Goal: Find specific page/section: Find specific page/section

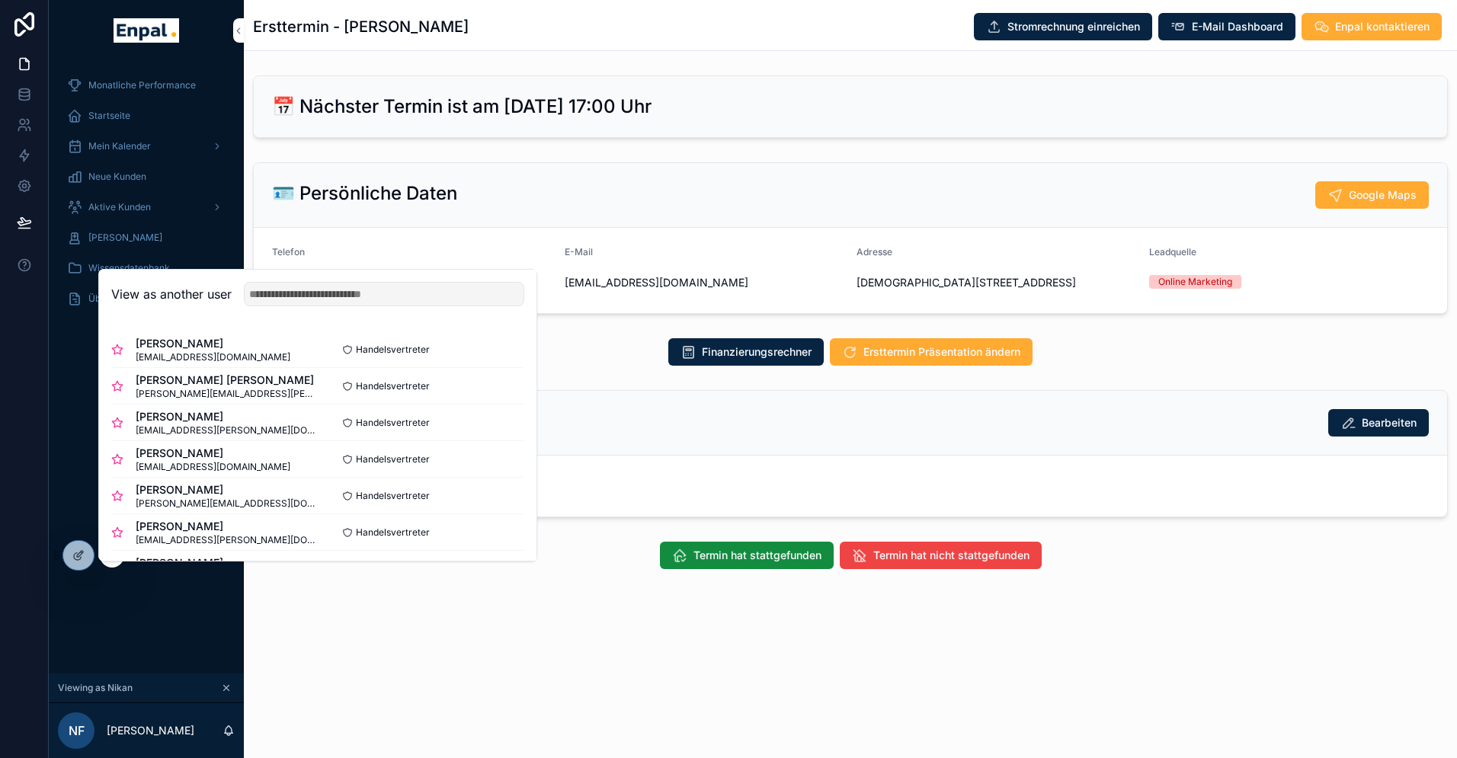
scroll to position [18, 0]
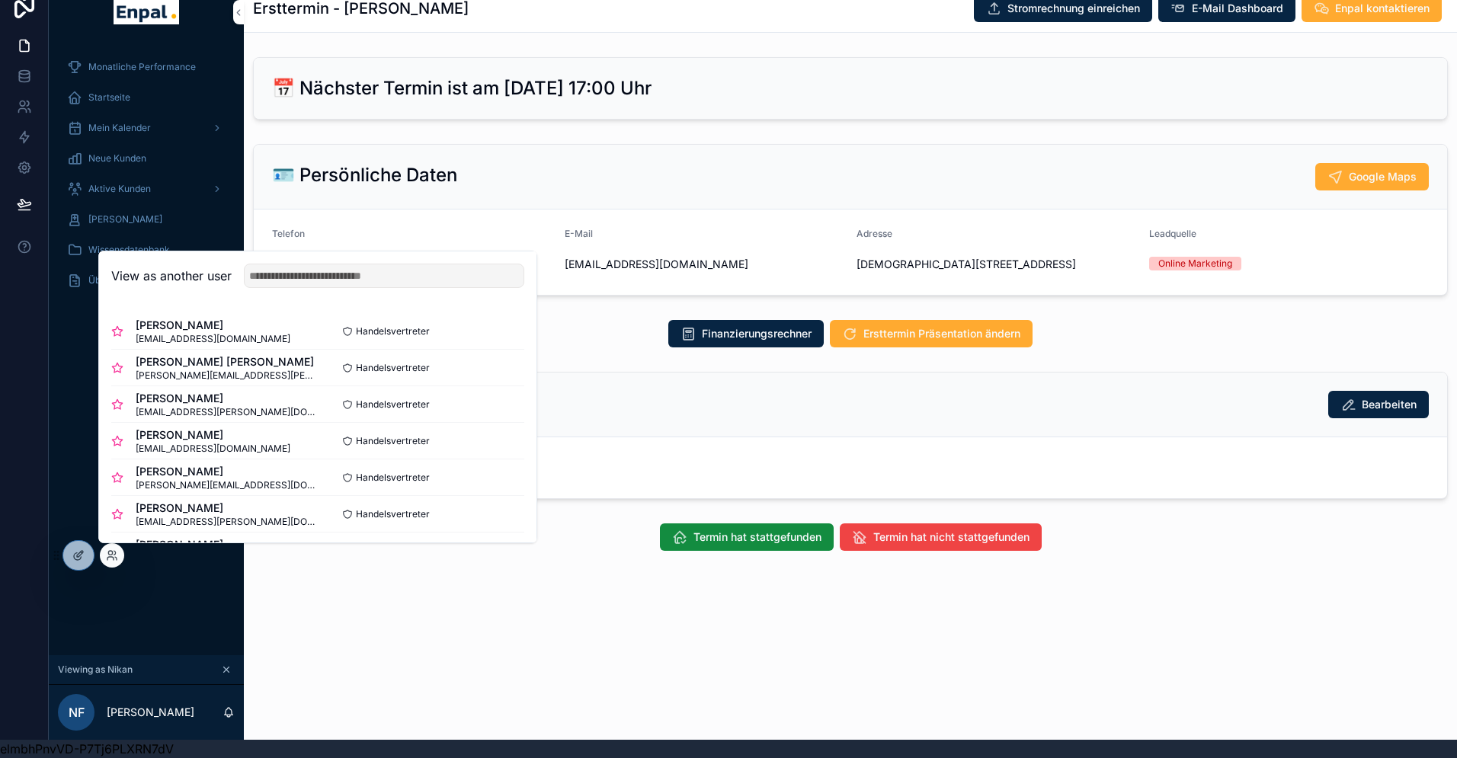
click at [59, 444] on div "Monatliche Performance Startseite Mein Kalender Neue Kunden Aktive Kunden Verlo…" at bounding box center [146, 349] width 195 height 613
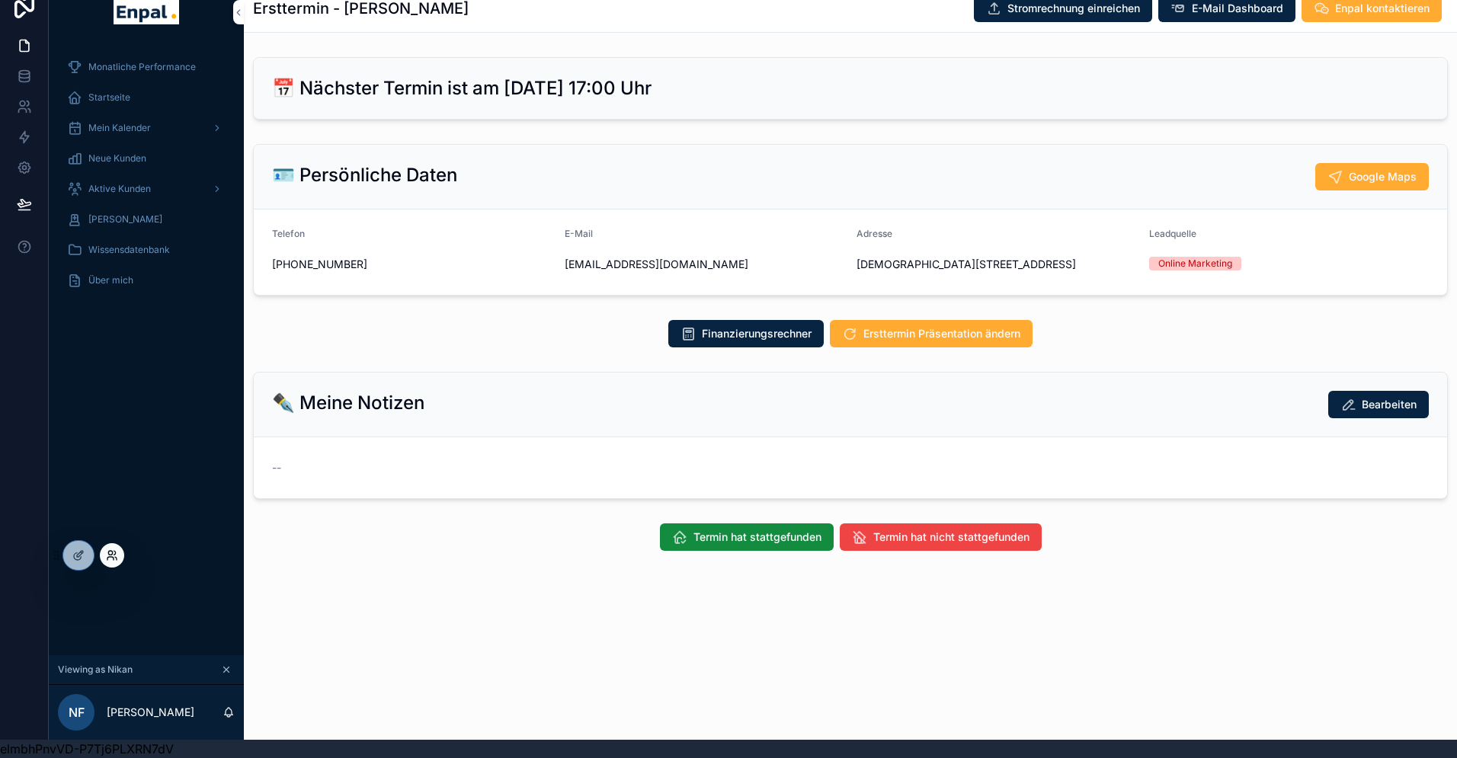
click at [110, 557] on icon at bounding box center [110, 558] width 6 height 3
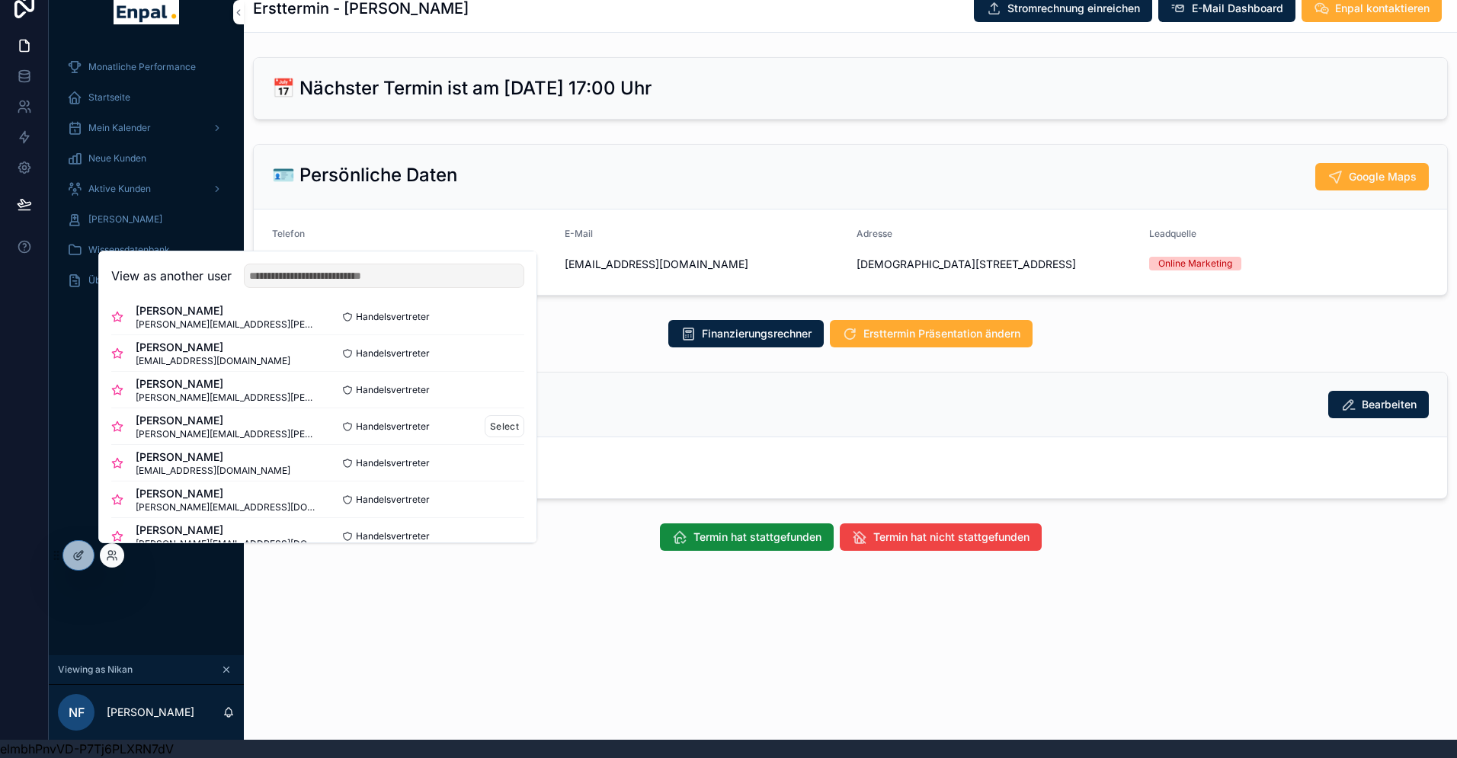
scroll to position [299, 0]
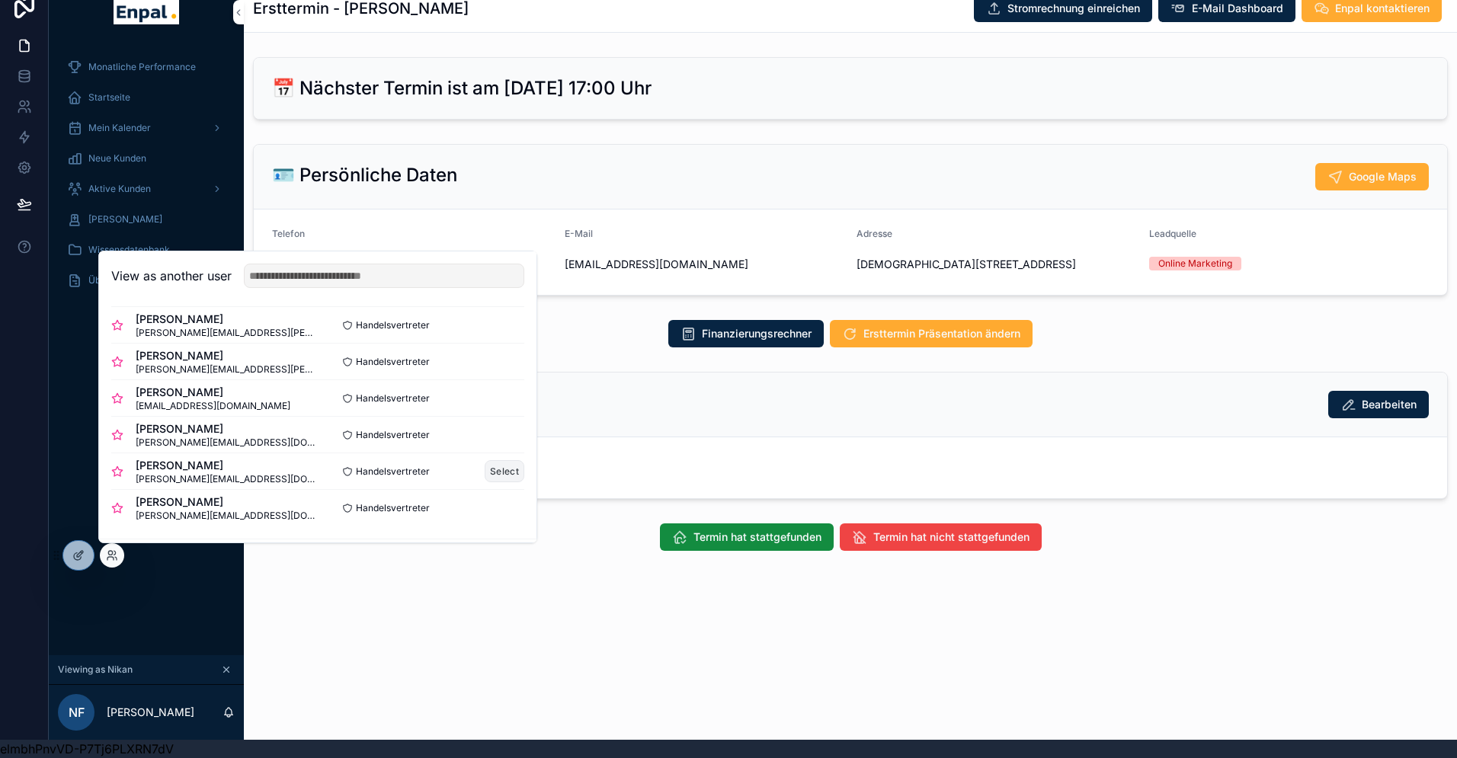
click at [492, 471] on button "Select" at bounding box center [505, 471] width 40 height 22
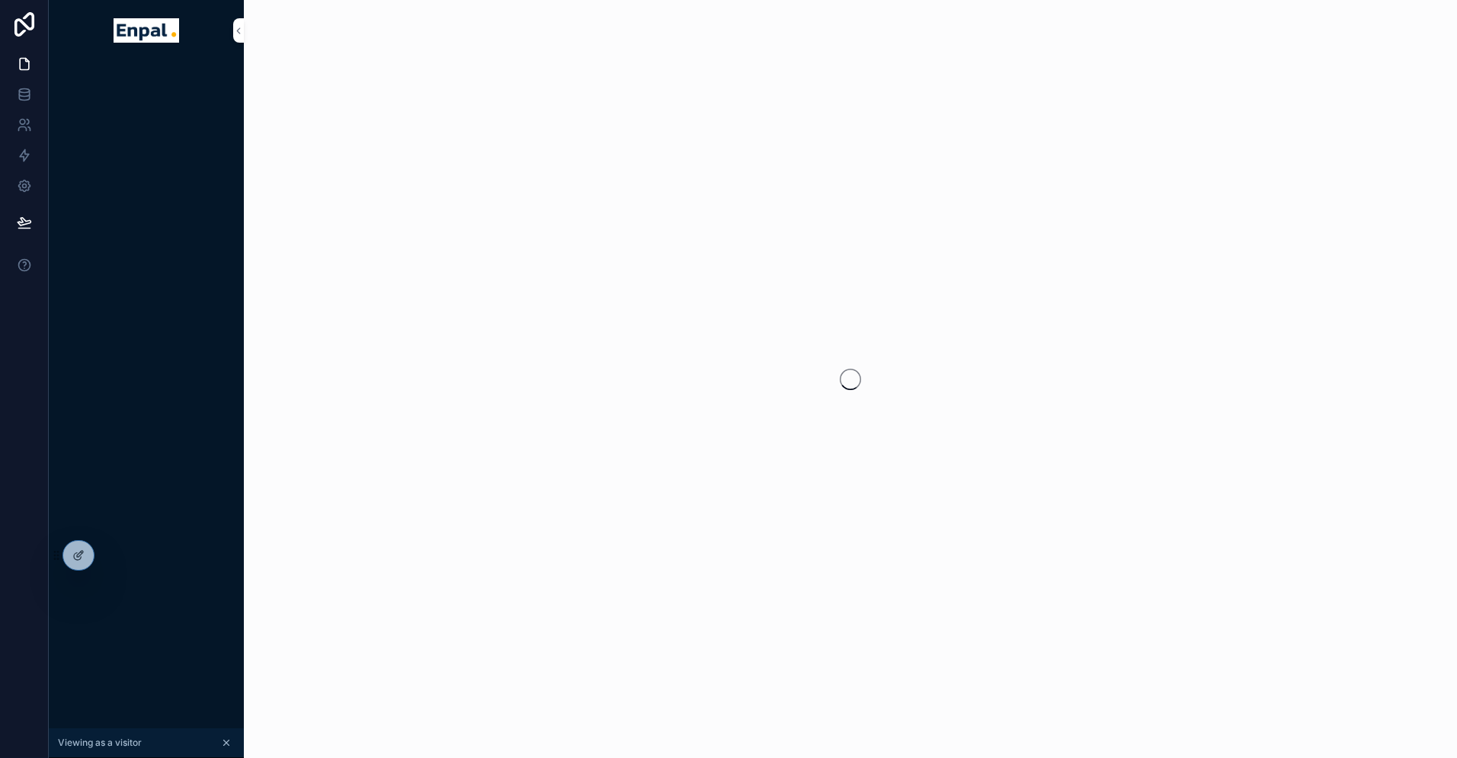
scroll to position [18, 0]
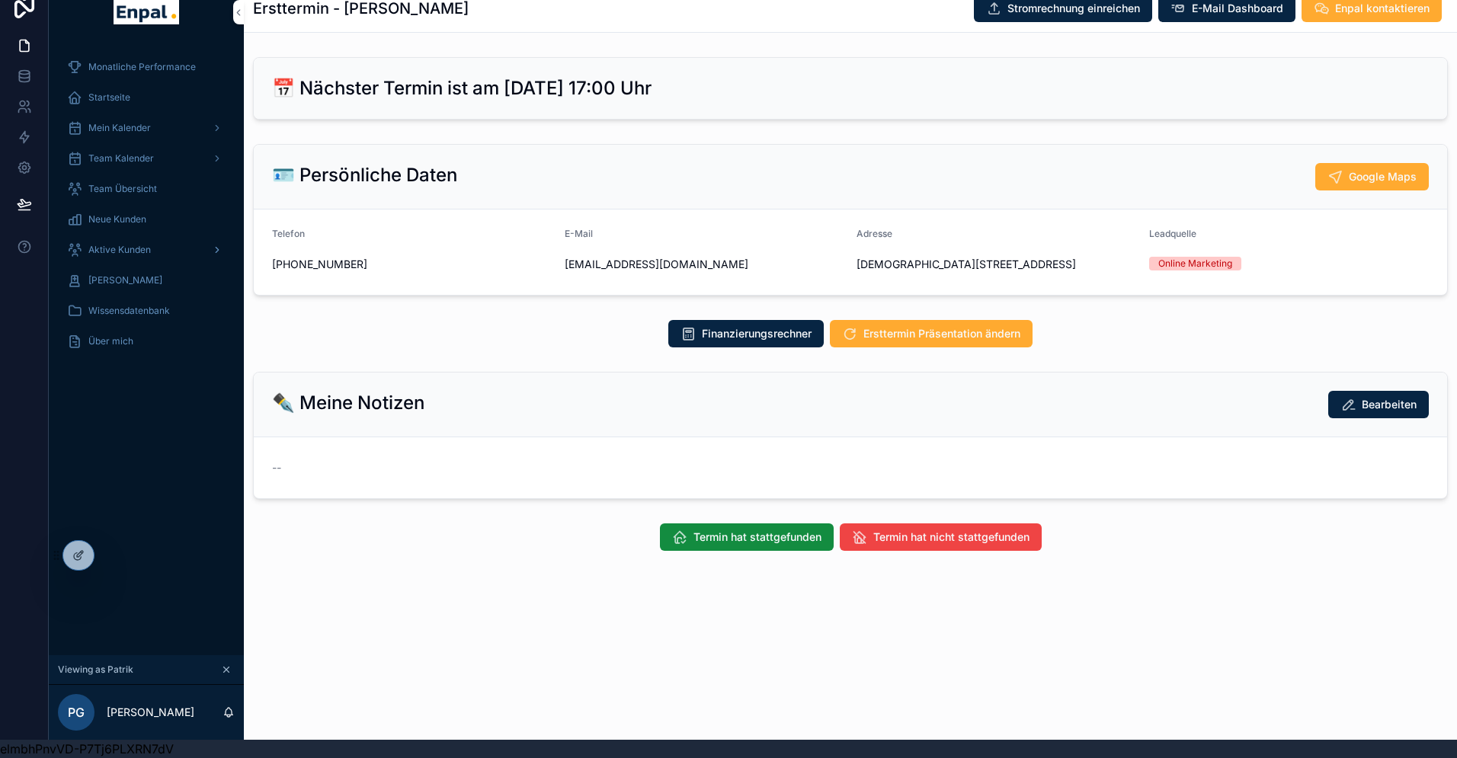
click at [127, 248] on span "Aktive Kunden" at bounding box center [119, 250] width 62 height 12
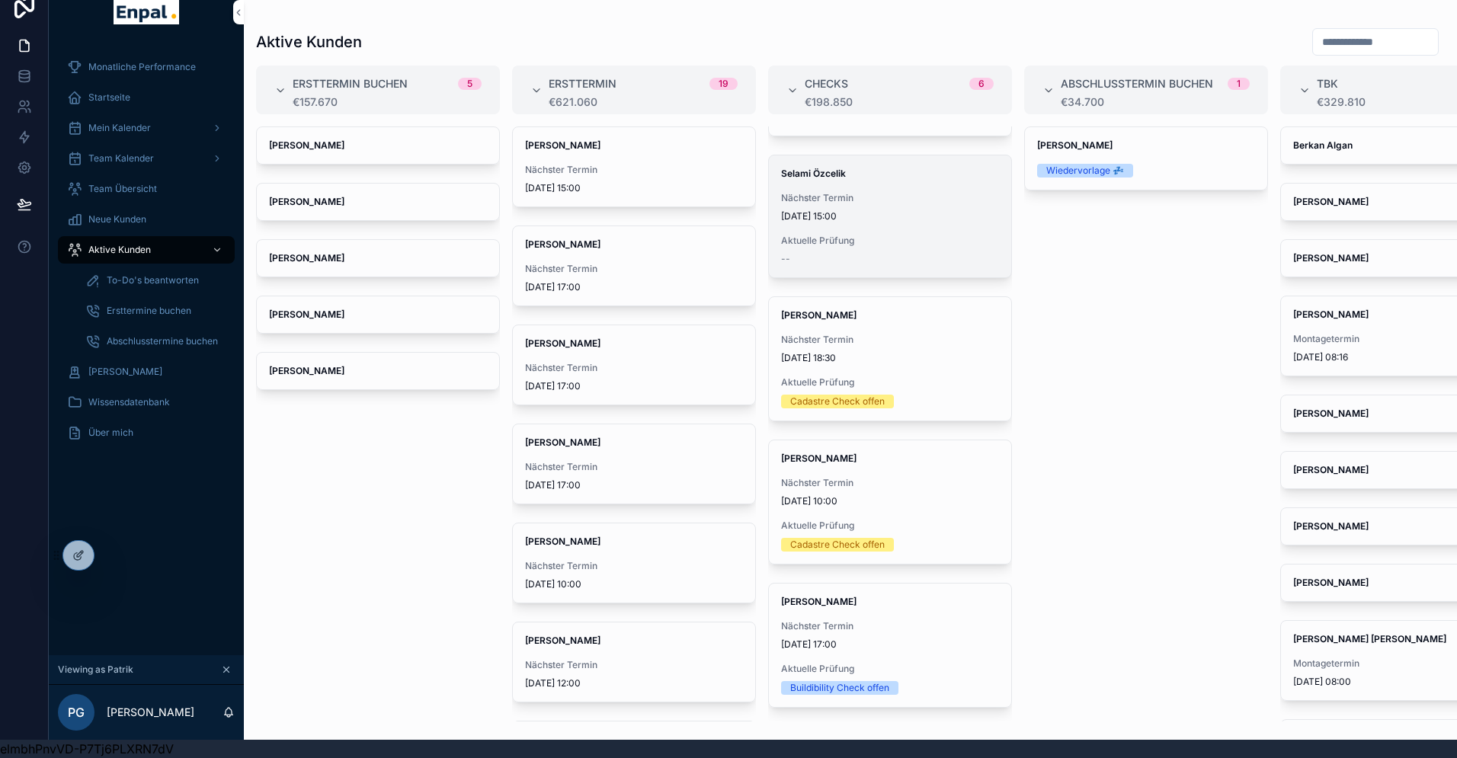
scroll to position [255, 0]
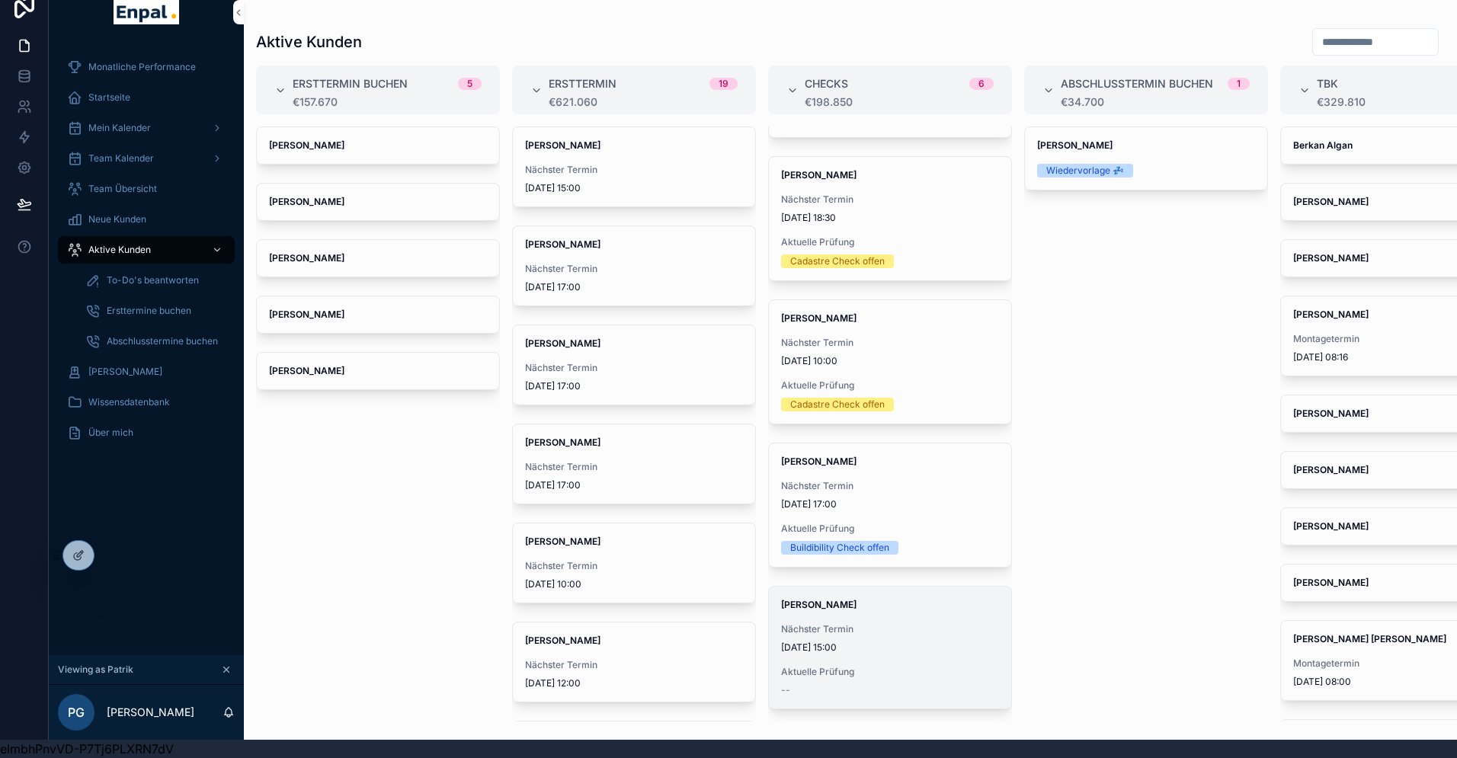
click at [851, 630] on span "Nächster Termin" at bounding box center [890, 629] width 218 height 12
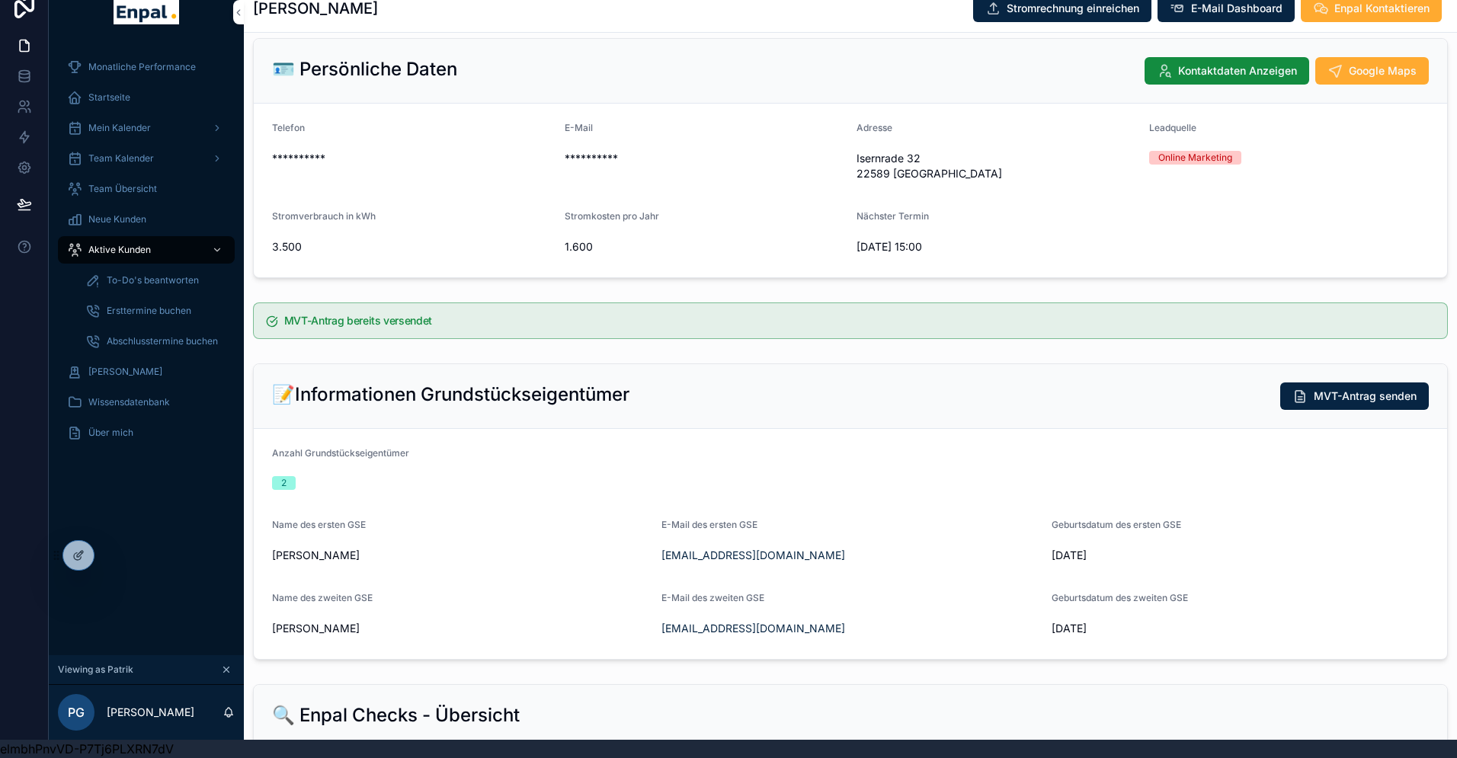
scroll to position [87, 0]
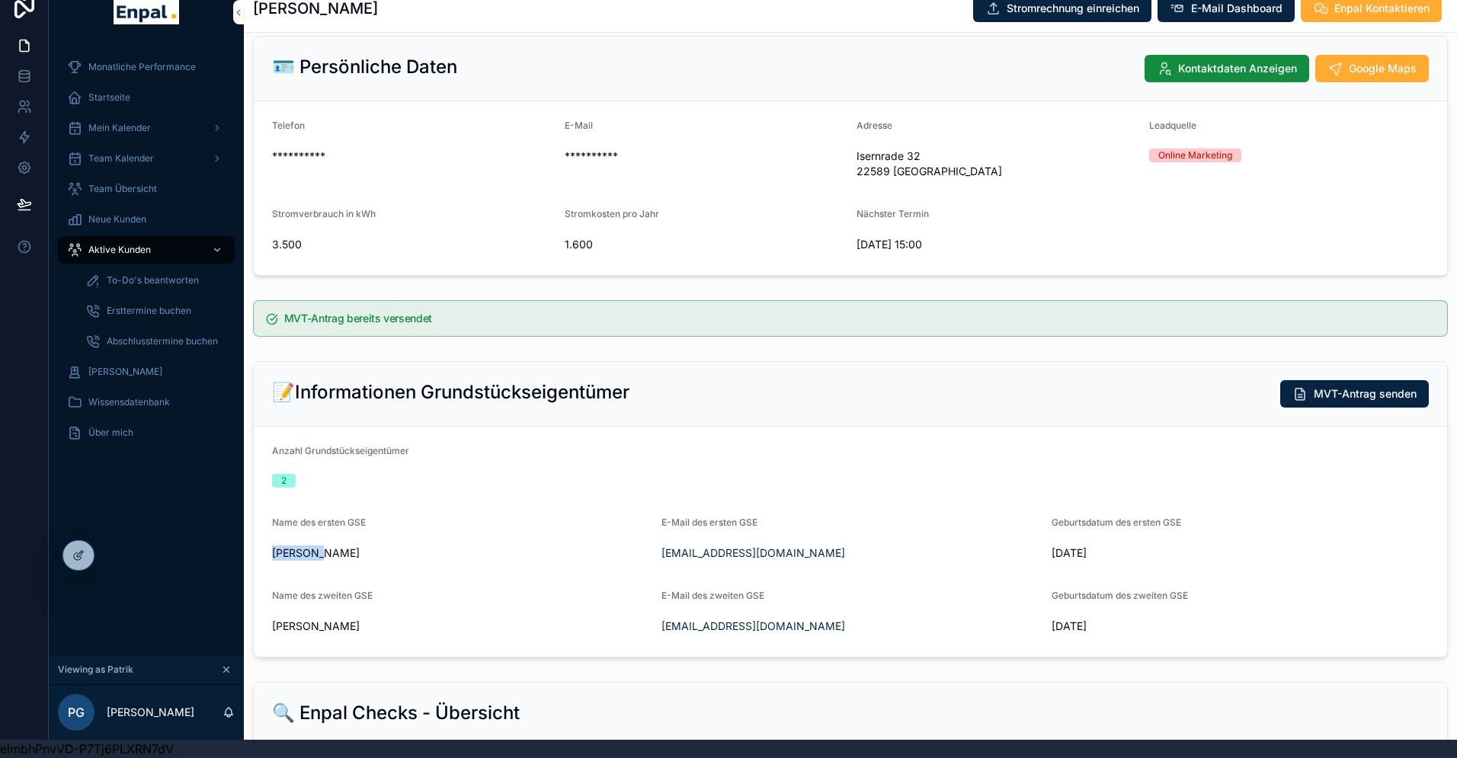
drag, startPoint x: 372, startPoint y: 555, endPoint x: 320, endPoint y: 556, distance: 51.8
copy span "Shahdad"
